Goal: Information Seeking & Learning: Learn about a topic

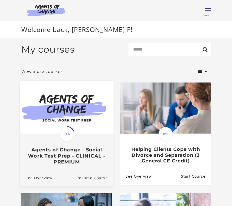
click at [74, 122] on img at bounding box center [67, 107] width 94 height 53
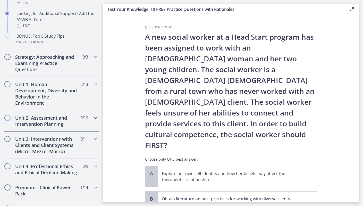
scroll to position [280, 0]
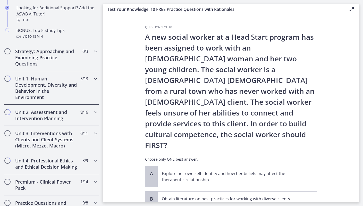
click at [42, 88] on h2 "Unit 1: Human Development, Diversity and Behavior in the Environment" at bounding box center [46, 88] width 63 height 25
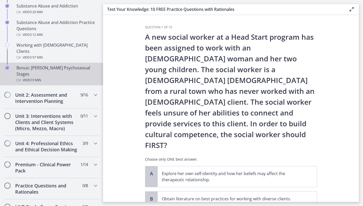
scroll to position [368, 0]
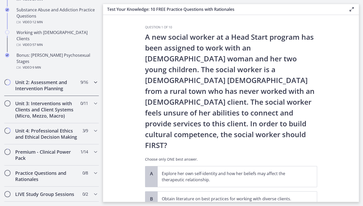
click at [45, 79] on h2 "Unit 2: Assessment and Intervention Planning" at bounding box center [46, 85] width 63 height 12
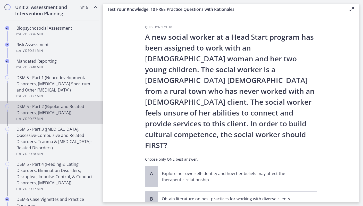
scroll to position [179, 0]
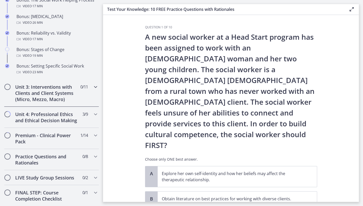
click at [42, 92] on h2 "Unit 3: Interventions with Clients and Client Systems (Micro, Mezzo, Macro)" at bounding box center [46, 93] width 63 height 19
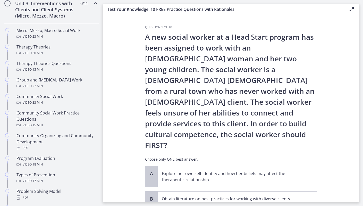
scroll to position [205, 0]
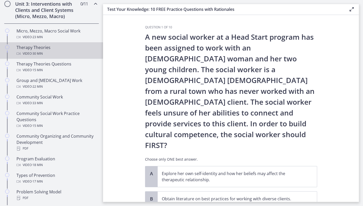
click at [57, 48] on div "Therapy Theories Video · 30 min" at bounding box center [57, 50] width 80 height 12
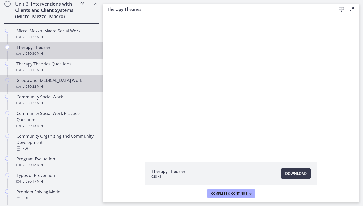
click at [175, 98] on div at bounding box center [231, 82] width 240 height 135
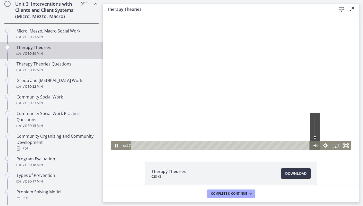
click at [232, 147] on icon "Unmute" at bounding box center [315, 145] width 10 height 9
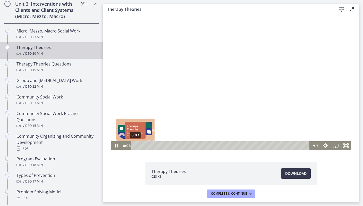
click at [135, 145] on div "0:03" at bounding box center [221, 145] width 172 height 9
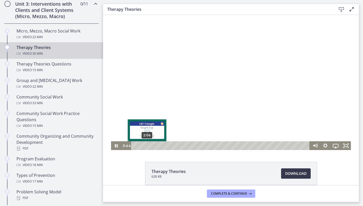
click at [147, 146] on div "2:06" at bounding box center [221, 145] width 172 height 9
click at [152, 100] on div at bounding box center [231, 82] width 240 height 135
click at [192, 96] on div at bounding box center [231, 82] width 240 height 135
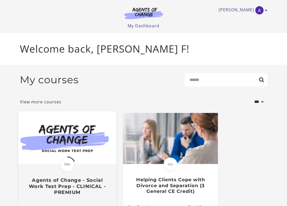
click at [79, 158] on img at bounding box center [67, 137] width 98 height 53
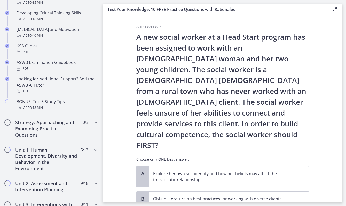
scroll to position [217, 0]
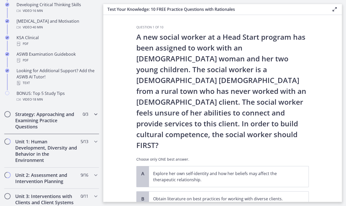
click at [44, 121] on h2 "Strategy: Approaching and Examining Practice Questions" at bounding box center [46, 120] width 63 height 19
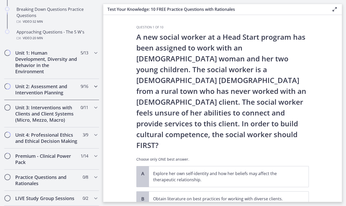
scroll to position [154, 0]
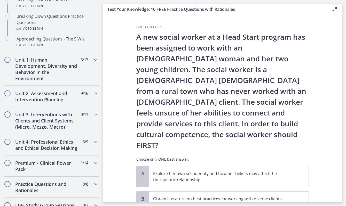
click at [41, 70] on h2 "Unit 1: Human Development, Diversity and Behavior in the Environment" at bounding box center [46, 69] width 63 height 25
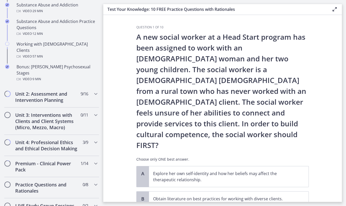
scroll to position [362, 0]
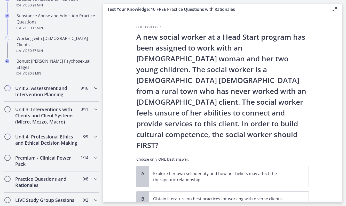
click at [40, 85] on h2 "Unit 2: Assessment and Intervention Planning" at bounding box center [46, 91] width 63 height 12
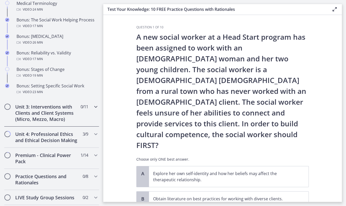
click at [41, 111] on h2 "Unit 3: Interventions with Clients and Client Systems (Micro, Mezzo, Macro)" at bounding box center [46, 113] width 63 height 19
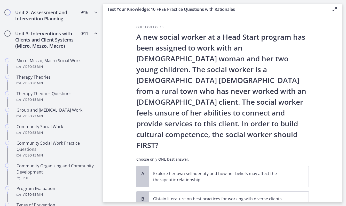
scroll to position [167, 0]
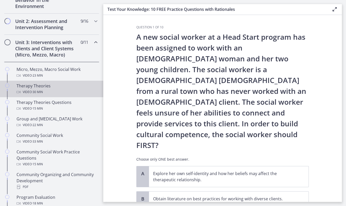
click at [39, 91] on span "· 30 min" at bounding box center [37, 92] width 11 height 6
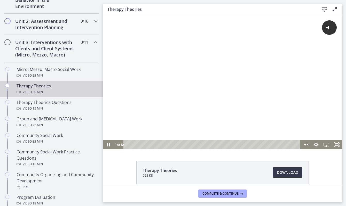
click at [203, 144] on div "Playbar" at bounding box center [212, 144] width 171 height 9
click at [205, 69] on div "Click for sound @keyframes VOLUME_SMALL_WAVE_FLASH { 0% { opacity: 0; } 33% { o…" at bounding box center [222, 77] width 238 height 125
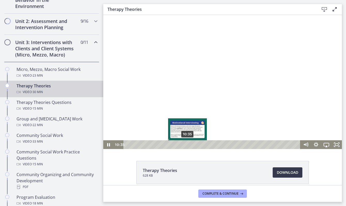
click at [188, 145] on div "10:35" at bounding box center [212, 144] width 171 height 9
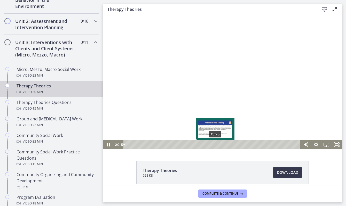
click at [215, 144] on div "15:25" at bounding box center [212, 144] width 171 height 9
